Goal: Information Seeking & Learning: Learn about a topic

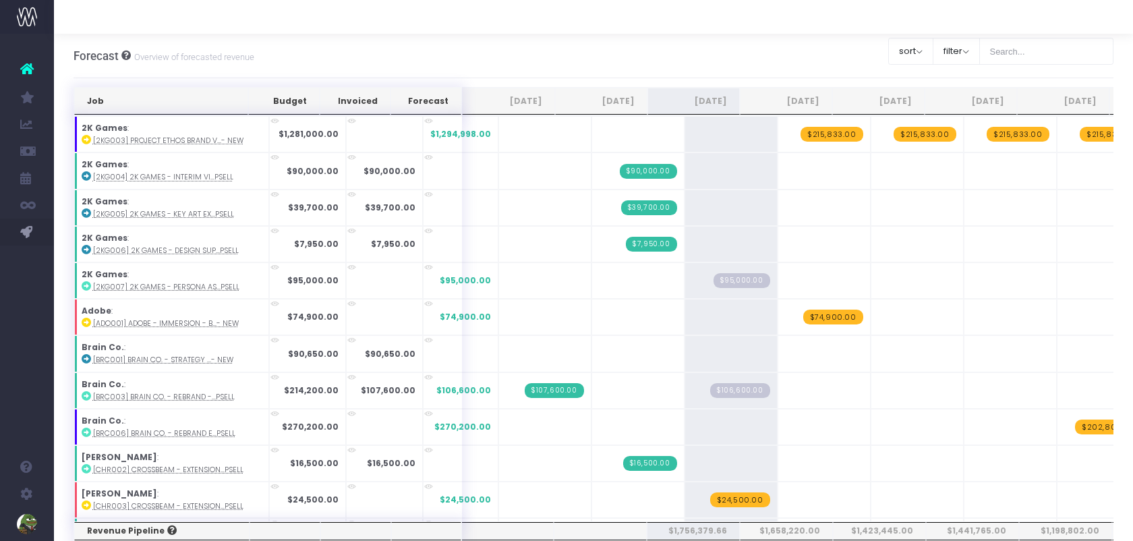
scroll to position [730, 0]
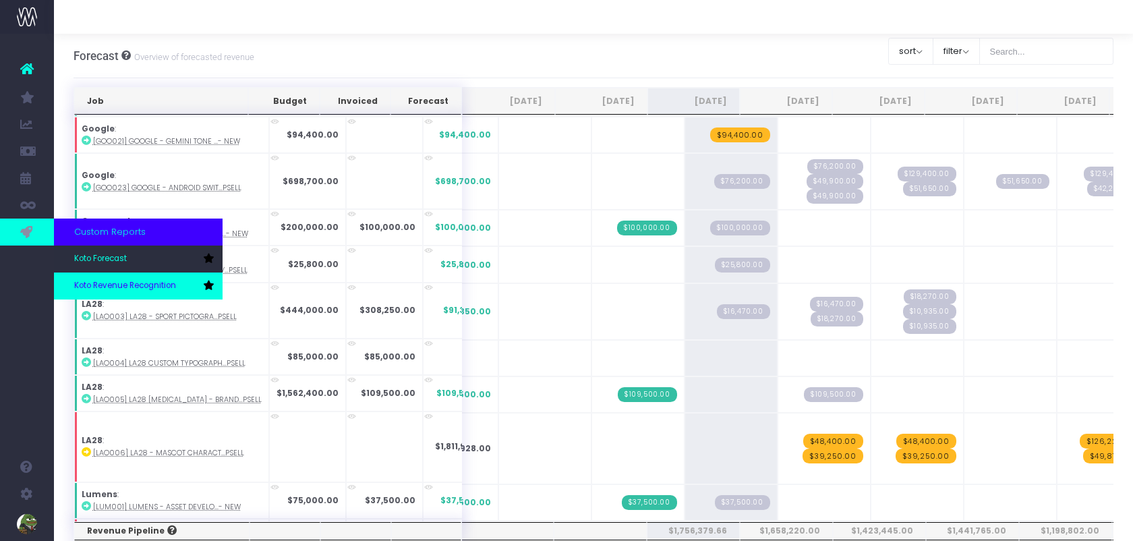
click at [83, 283] on span "Koto Revenue Recognition" at bounding box center [125, 286] width 102 height 12
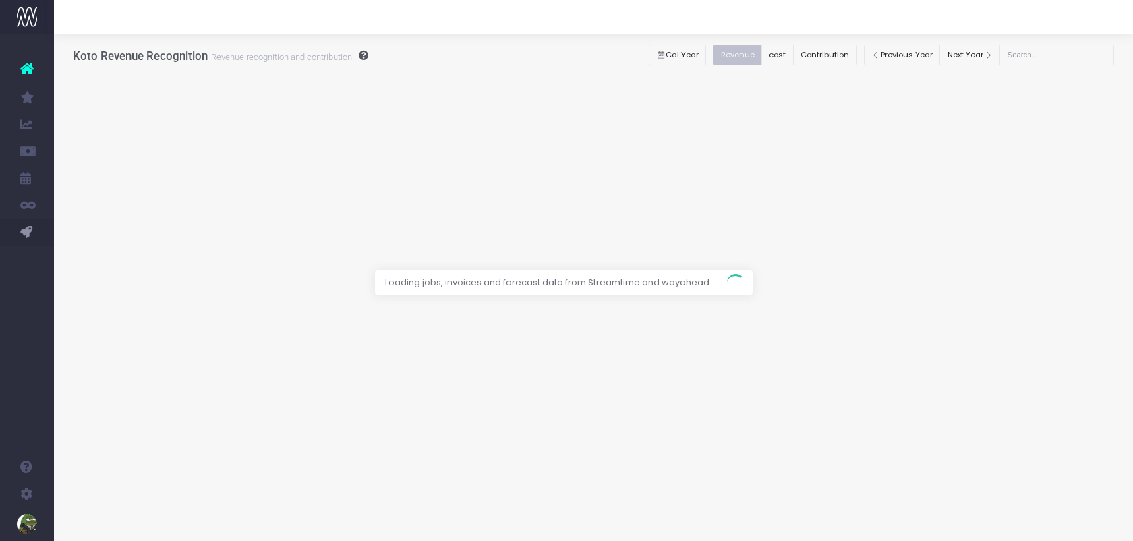
click at [856, 62] on div at bounding box center [566, 270] width 1133 height 541
click at [854, 57] on div at bounding box center [566, 270] width 1133 height 541
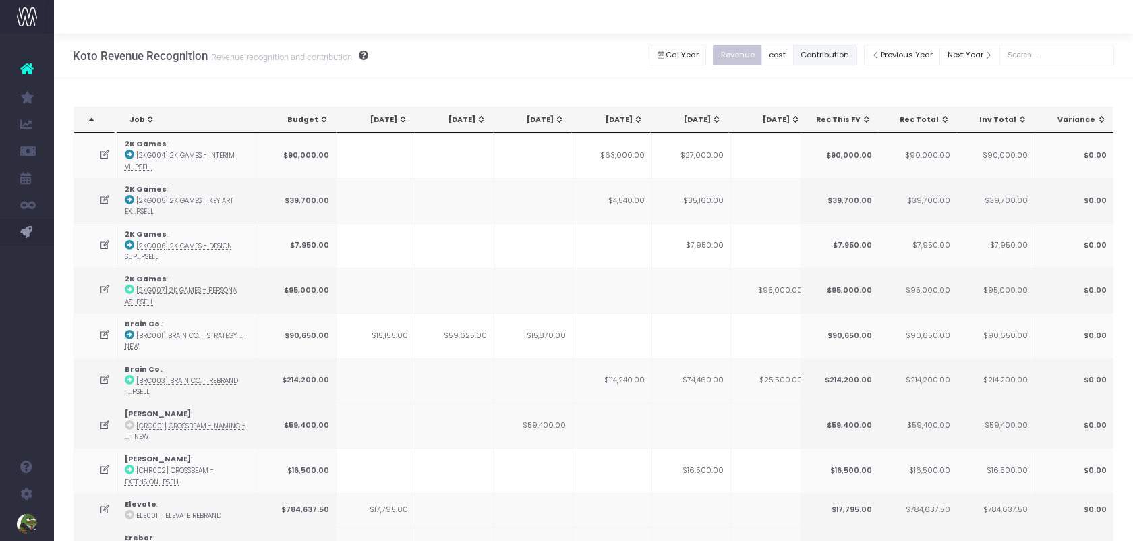
click at [845, 57] on button "Contribution" at bounding box center [825, 55] width 64 height 21
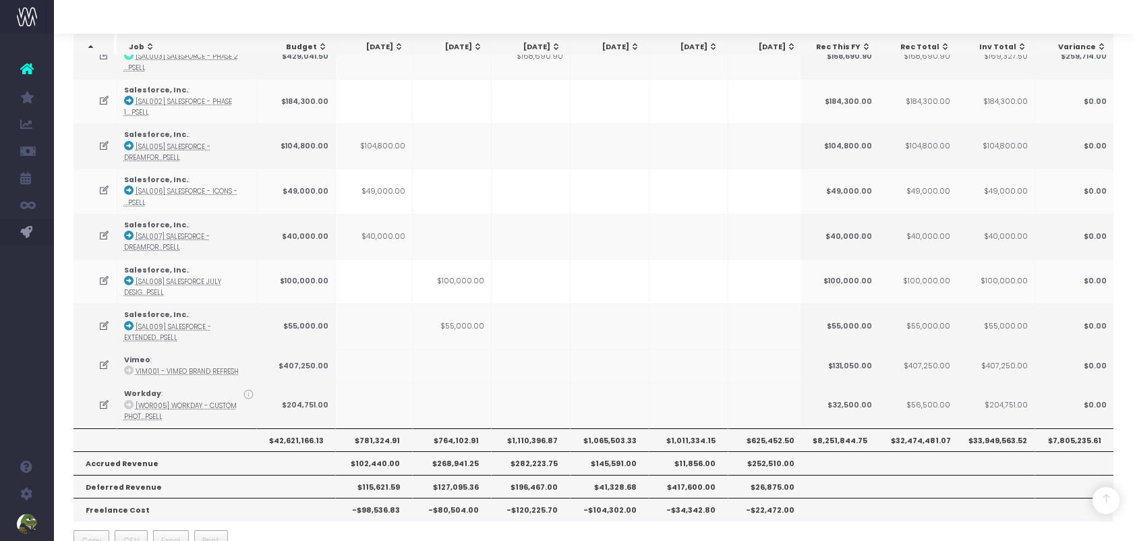
click at [537, 428] on th "$1,110,396.87" at bounding box center [531, 439] width 79 height 23
click at [623, 428] on th "$1,065,503.33" at bounding box center [609, 439] width 79 height 23
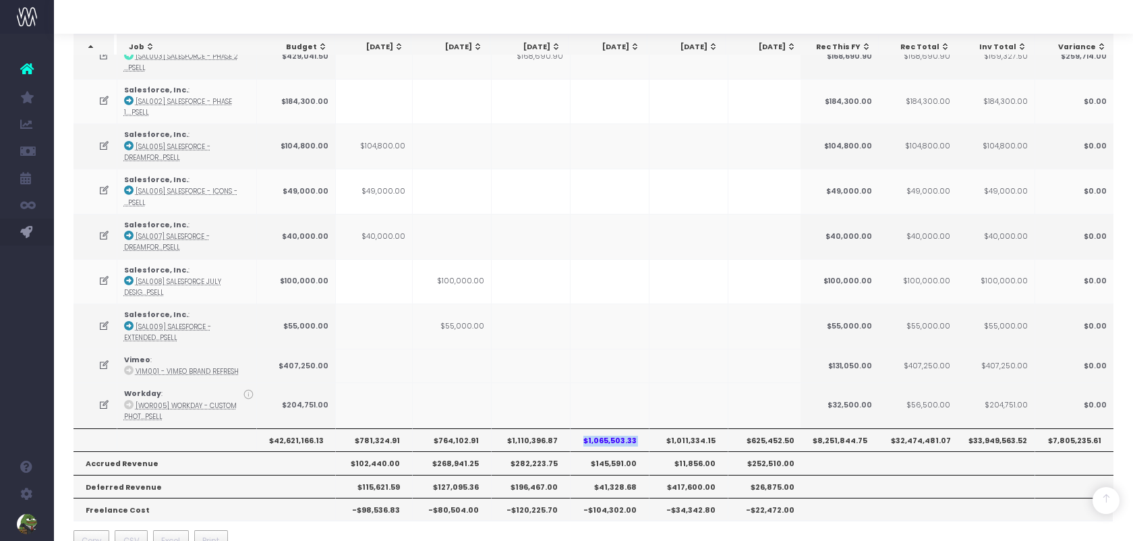
click at [623, 428] on th "$1,065,503.33" at bounding box center [609, 439] width 79 height 23
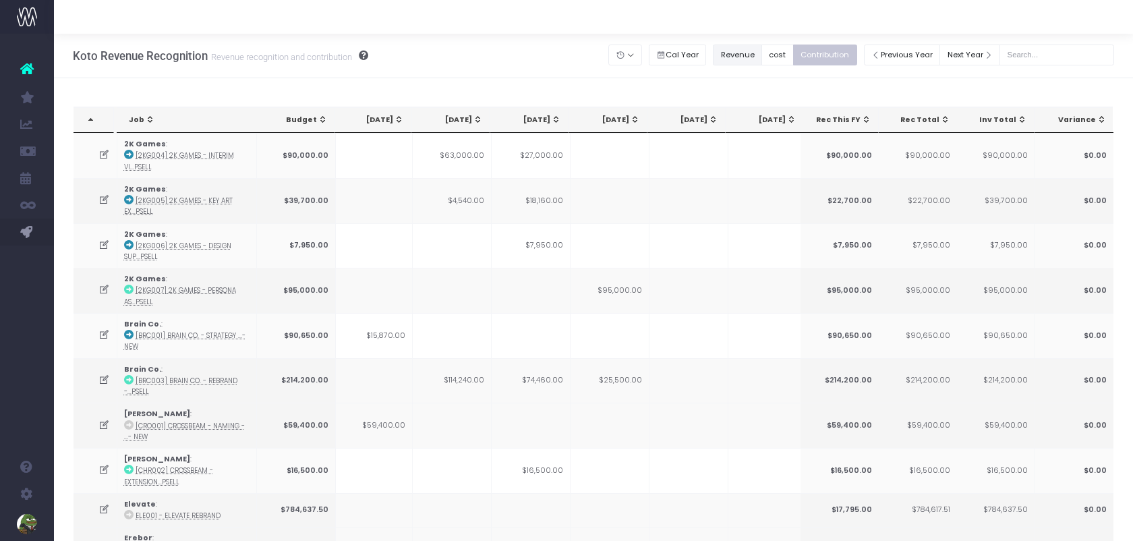
click at [760, 50] on button "Revenue" at bounding box center [737, 55] width 49 height 21
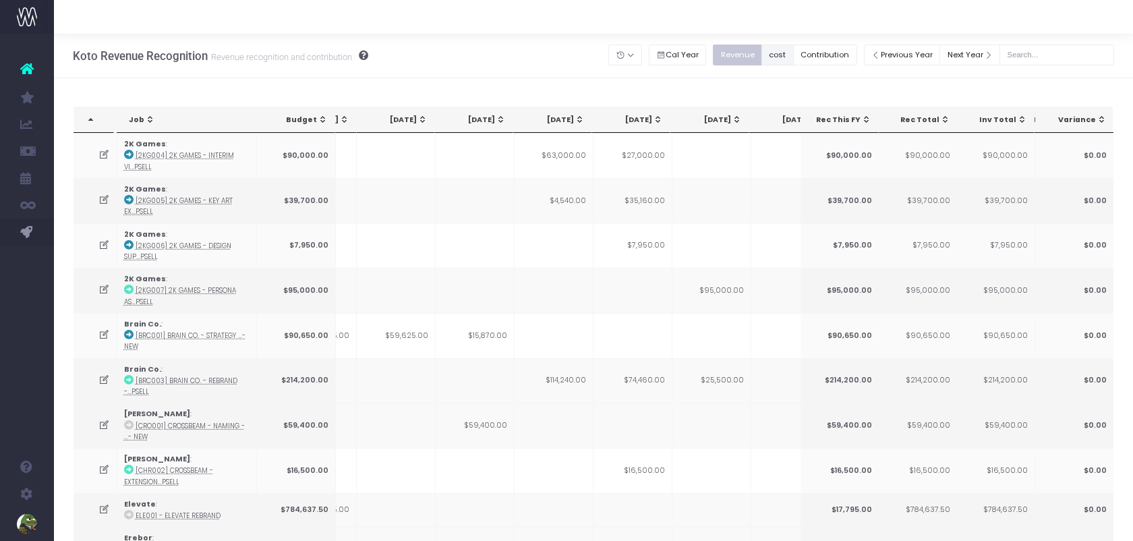
click at [794, 50] on button "cost" at bounding box center [777, 55] width 32 height 21
